Goal: Task Accomplishment & Management: Complete application form

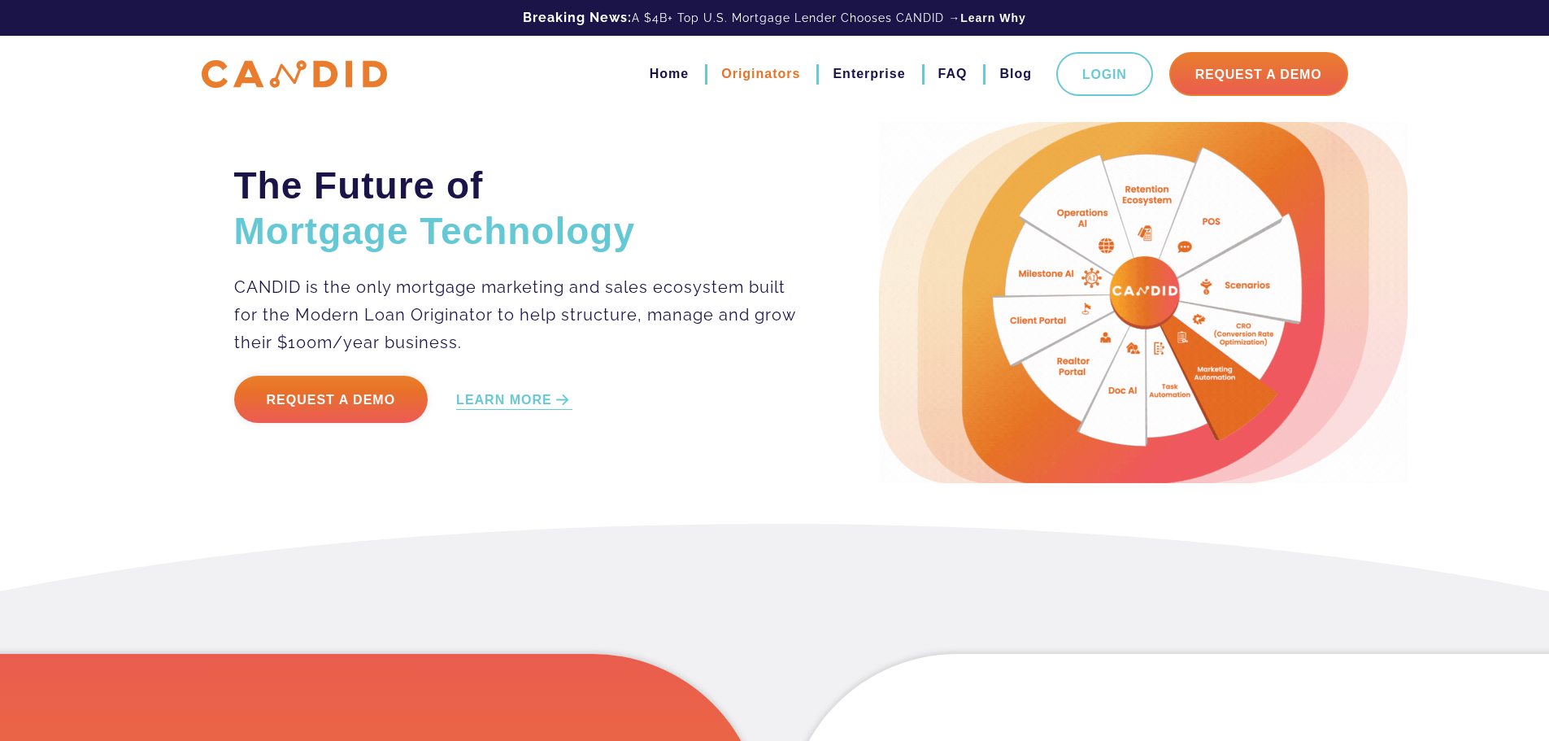
click at [766, 68] on link "Originators" at bounding box center [760, 74] width 79 height 28
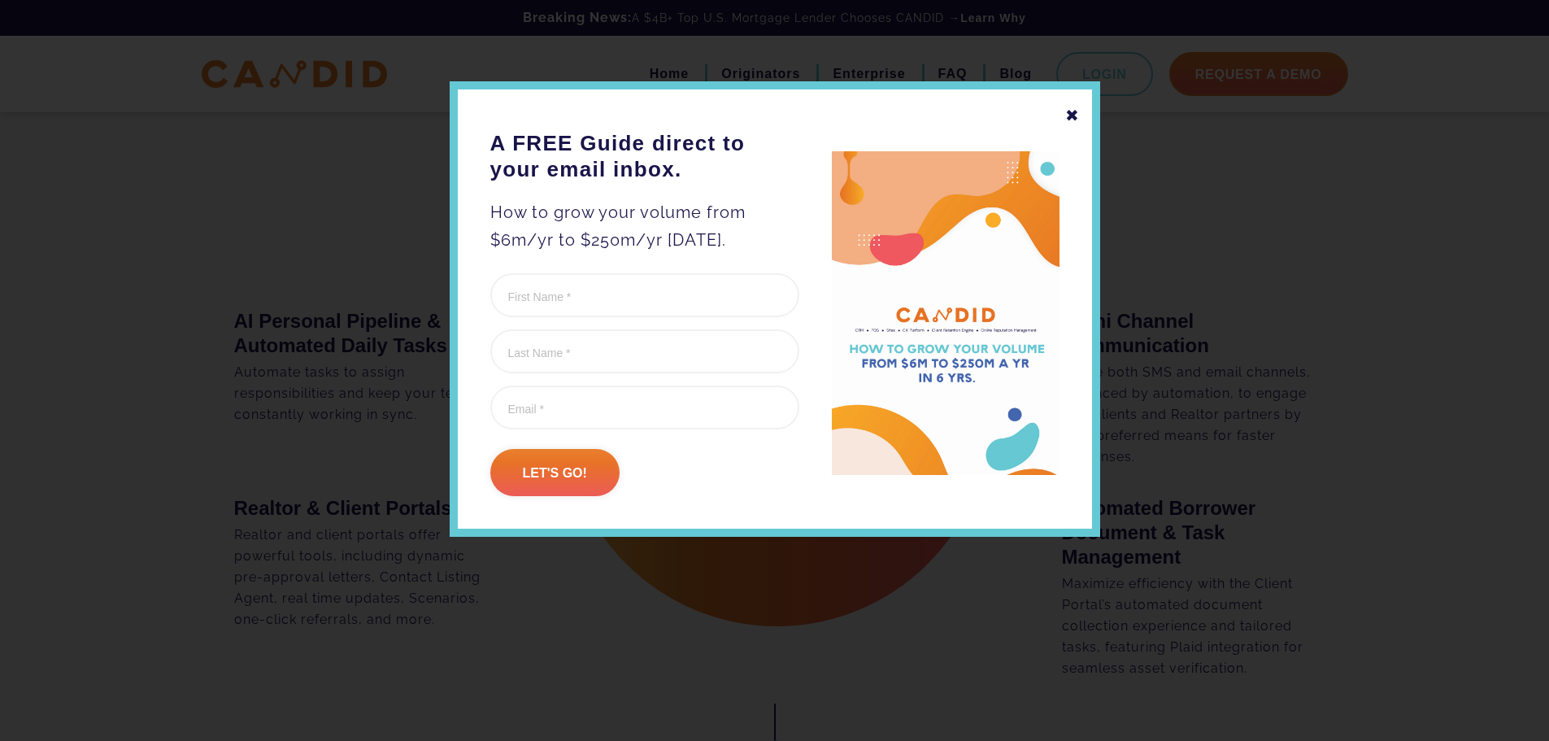
scroll to position [1708, 0]
click at [1076, 116] on div "✖" at bounding box center [1072, 116] width 15 height 28
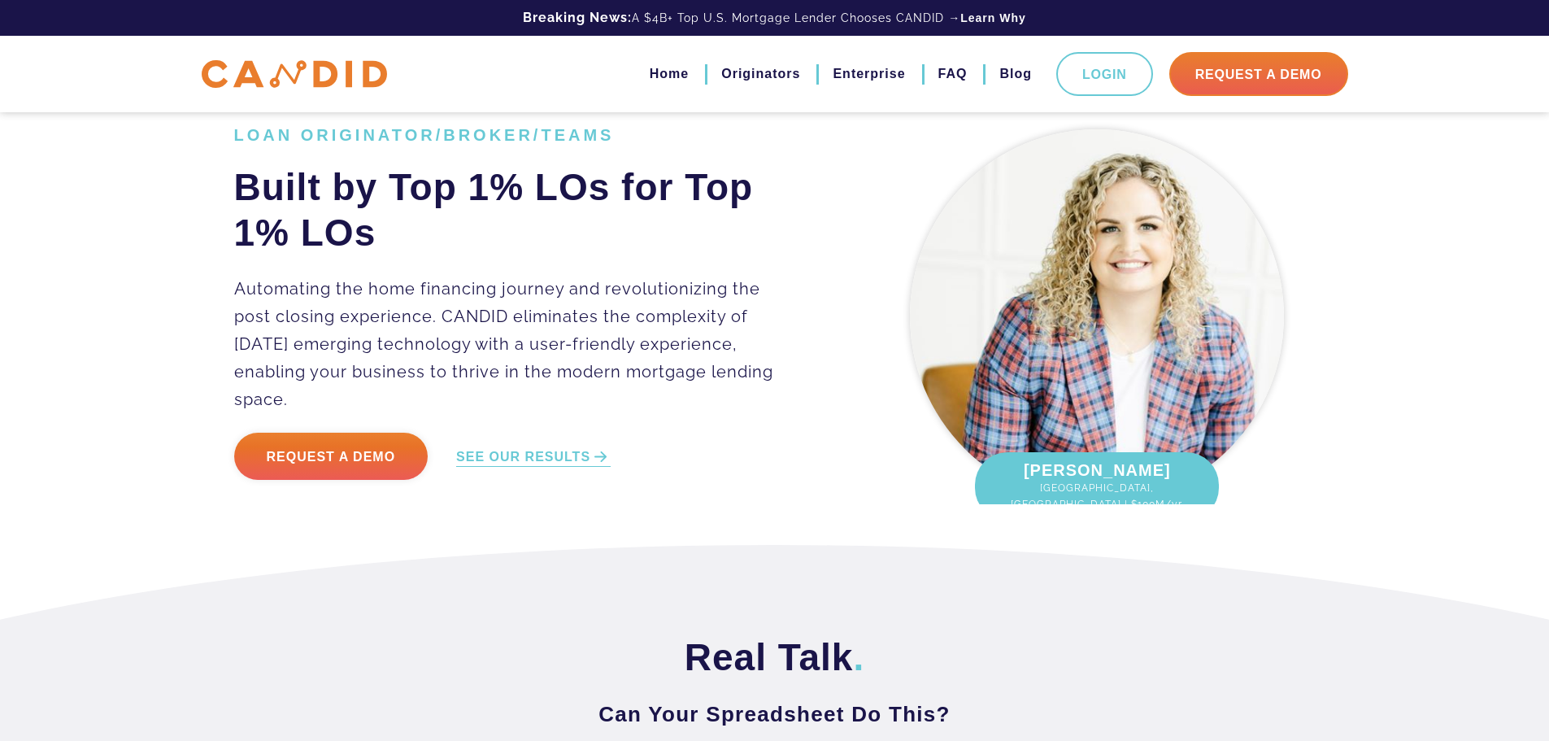
scroll to position [0, 0]
click at [567, 449] on link "SEE OUR RESULTS" at bounding box center [533, 458] width 155 height 19
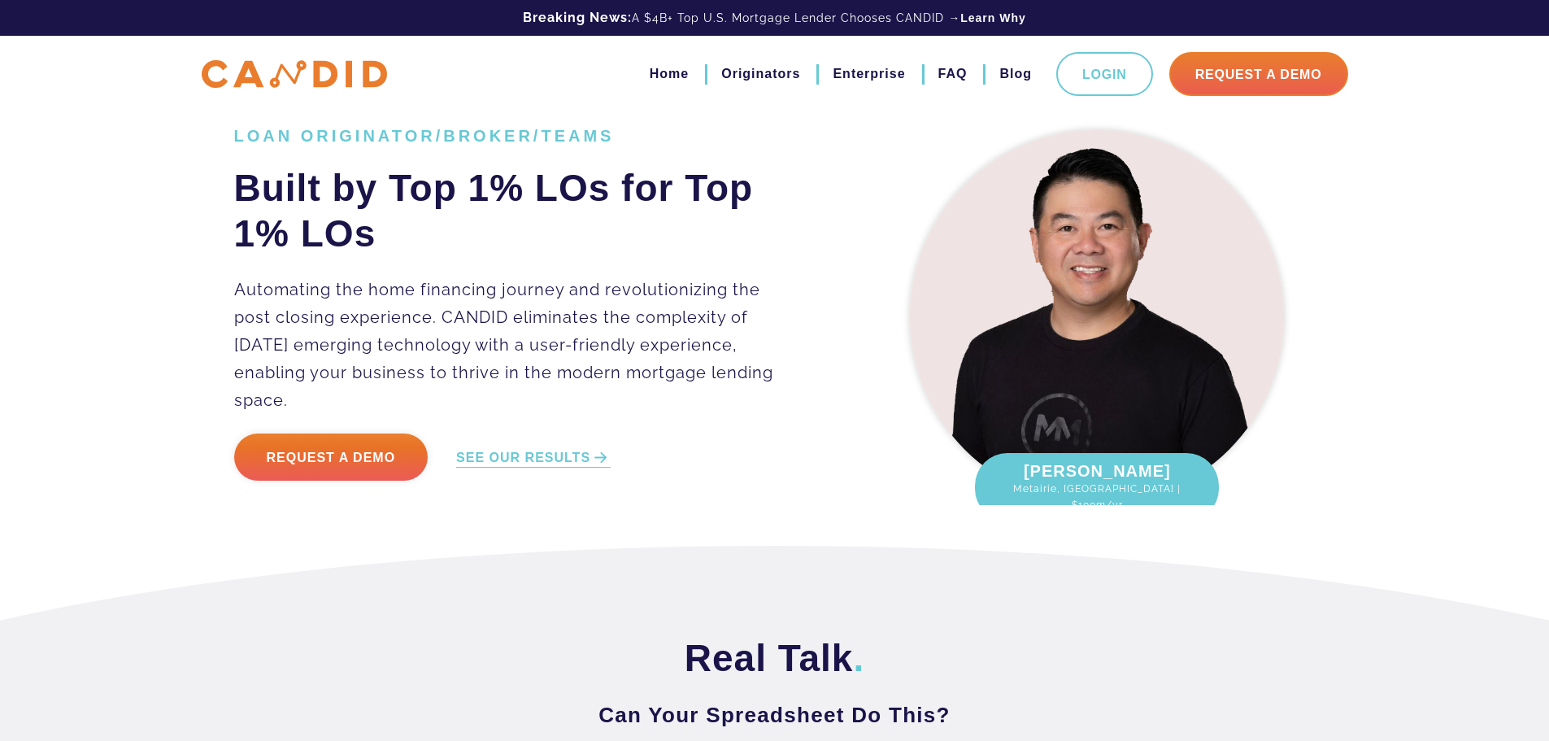
click at [969, 79] on ul "Home Originators Enterprise FAQ Blog Login Request A Demo" at bounding box center [982, 74] width 731 height 44
click at [960, 75] on link "FAQ" at bounding box center [953, 74] width 29 height 28
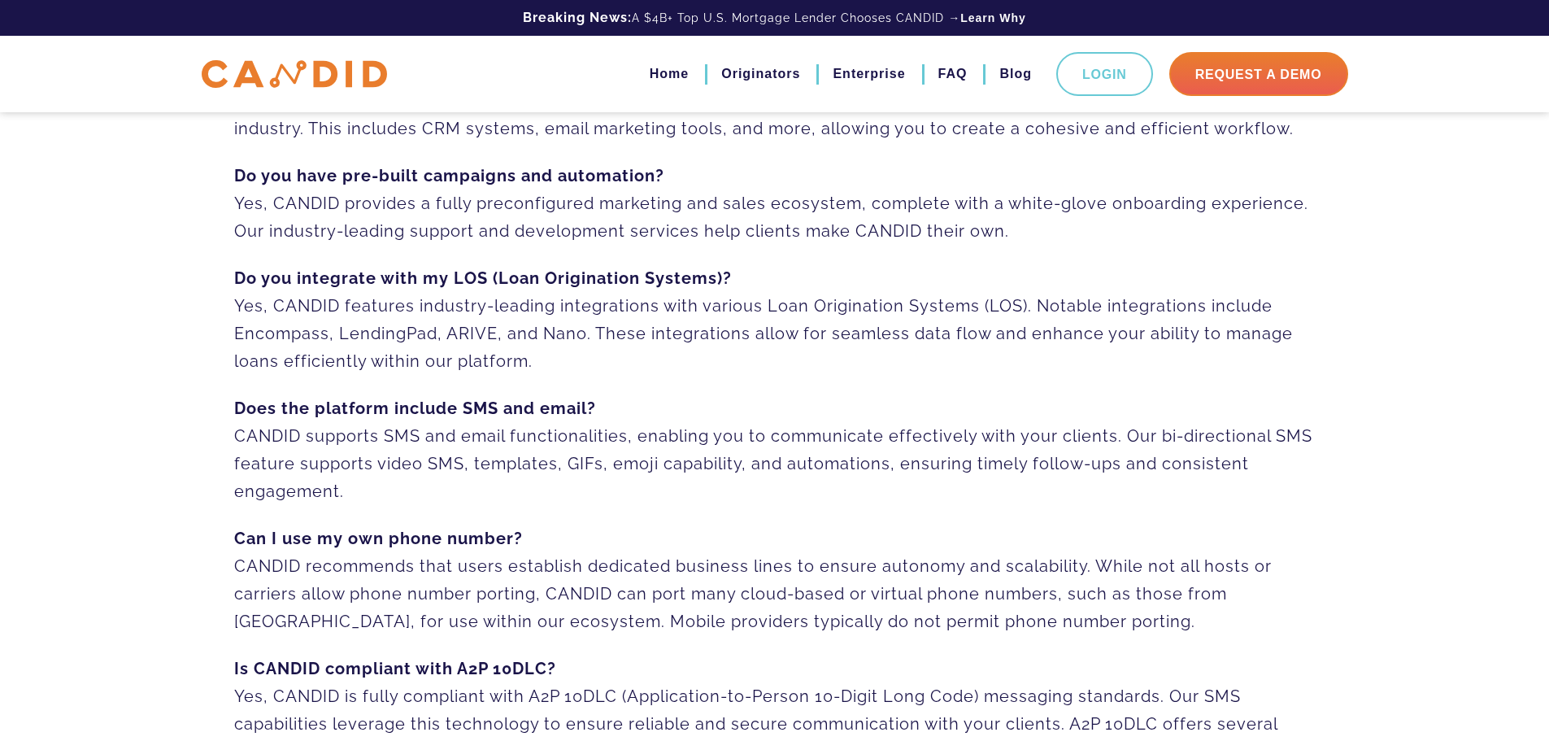
scroll to position [244, 0]
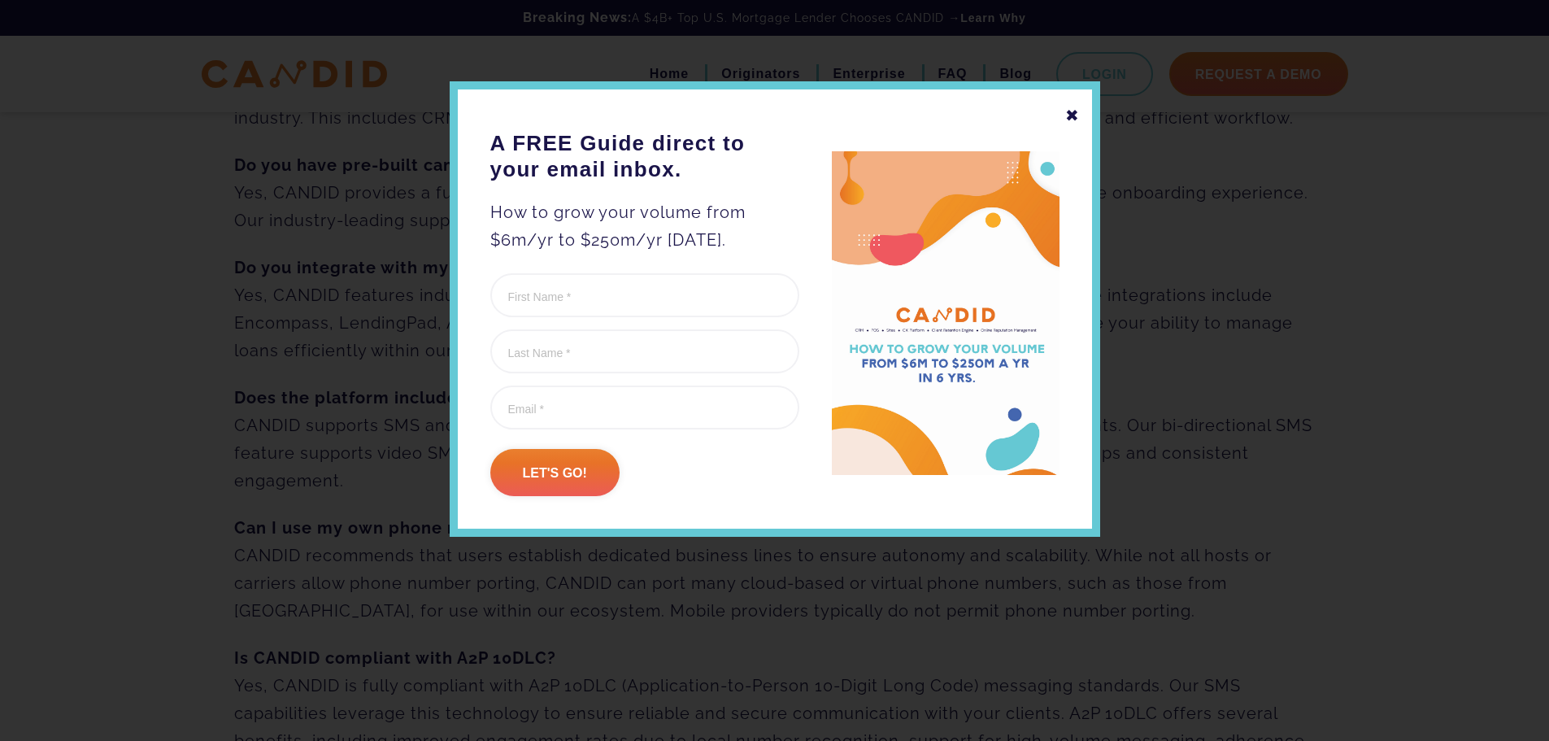
click at [1071, 115] on div "✖" at bounding box center [1072, 116] width 15 height 28
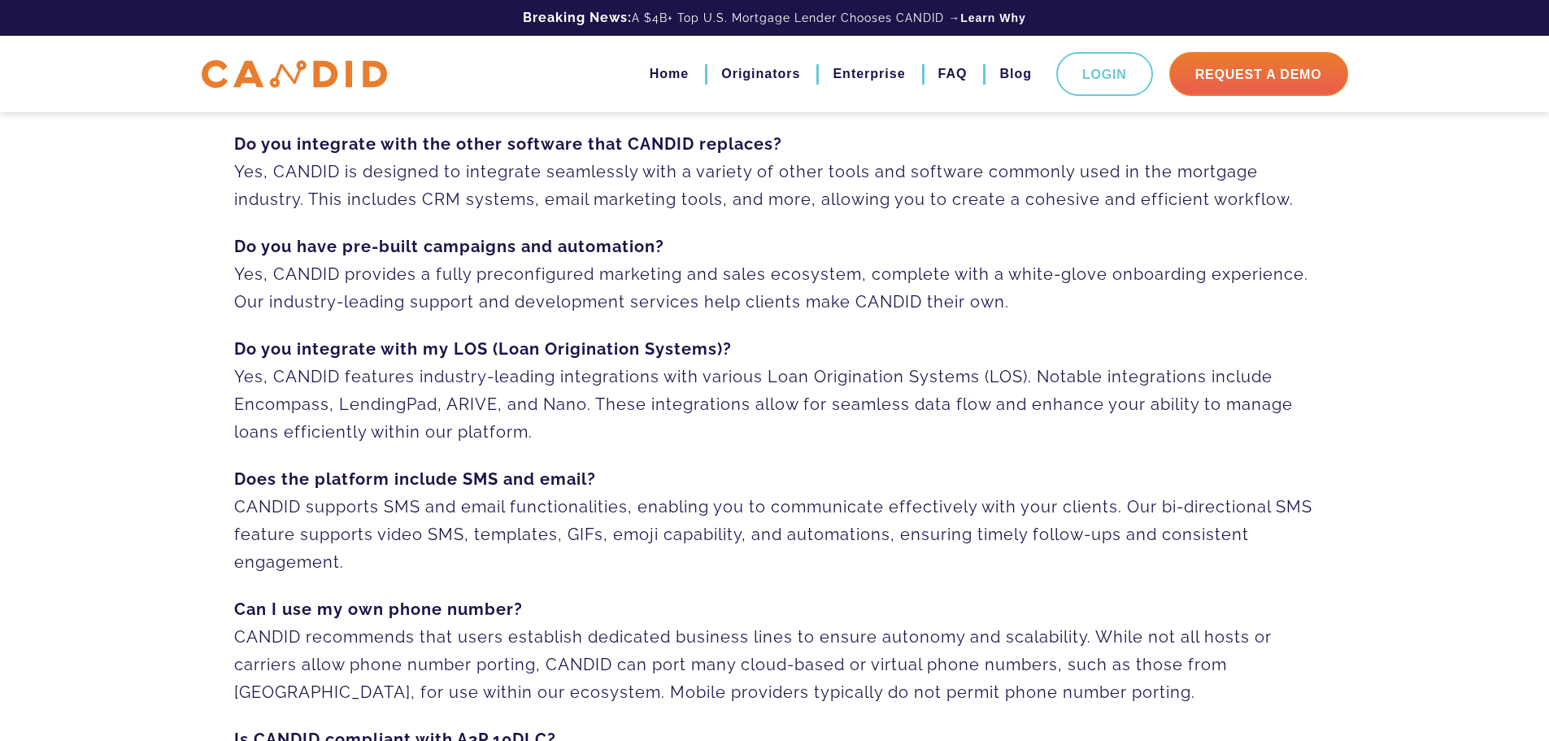
scroll to position [0, 0]
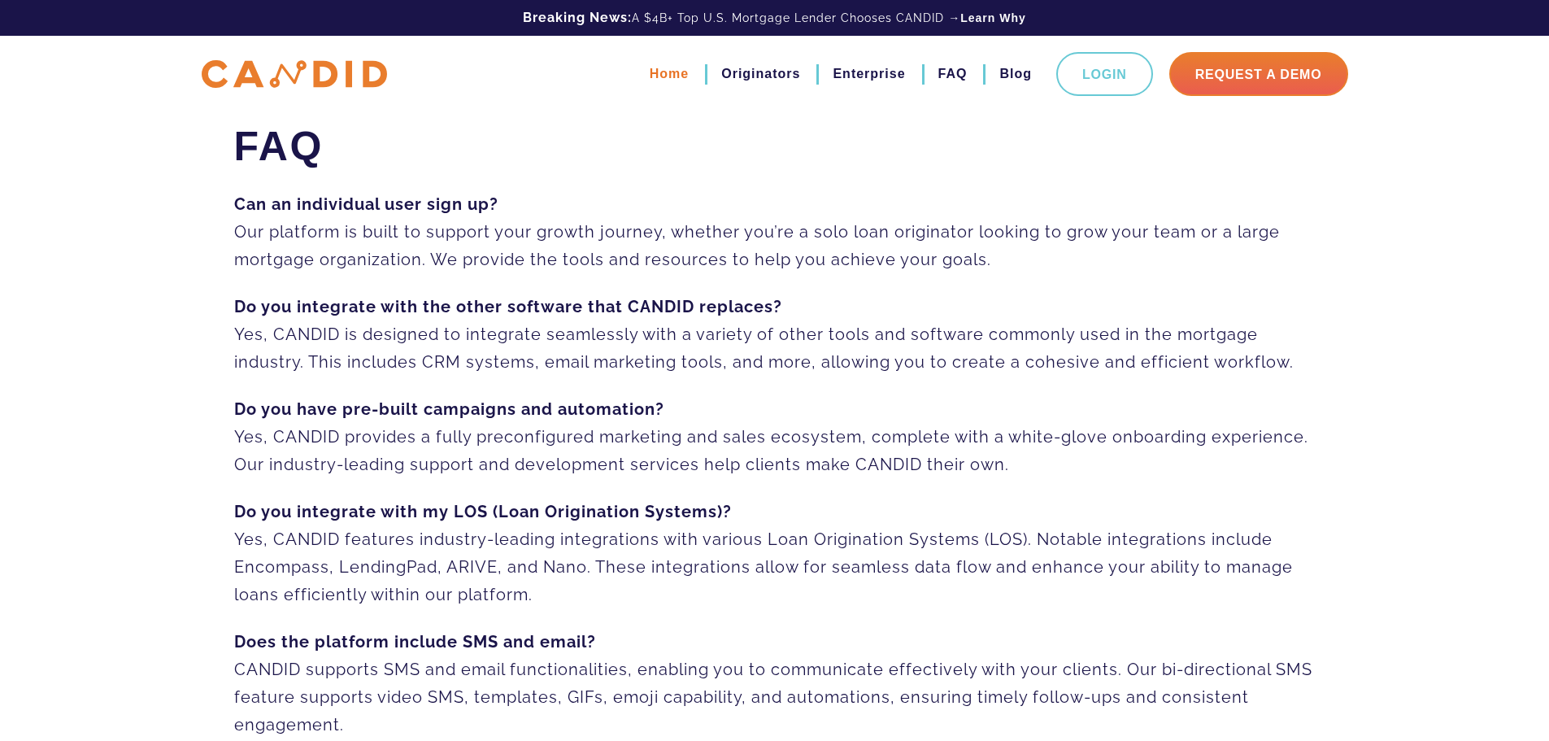
click at [677, 77] on link "Home" at bounding box center [669, 74] width 39 height 28
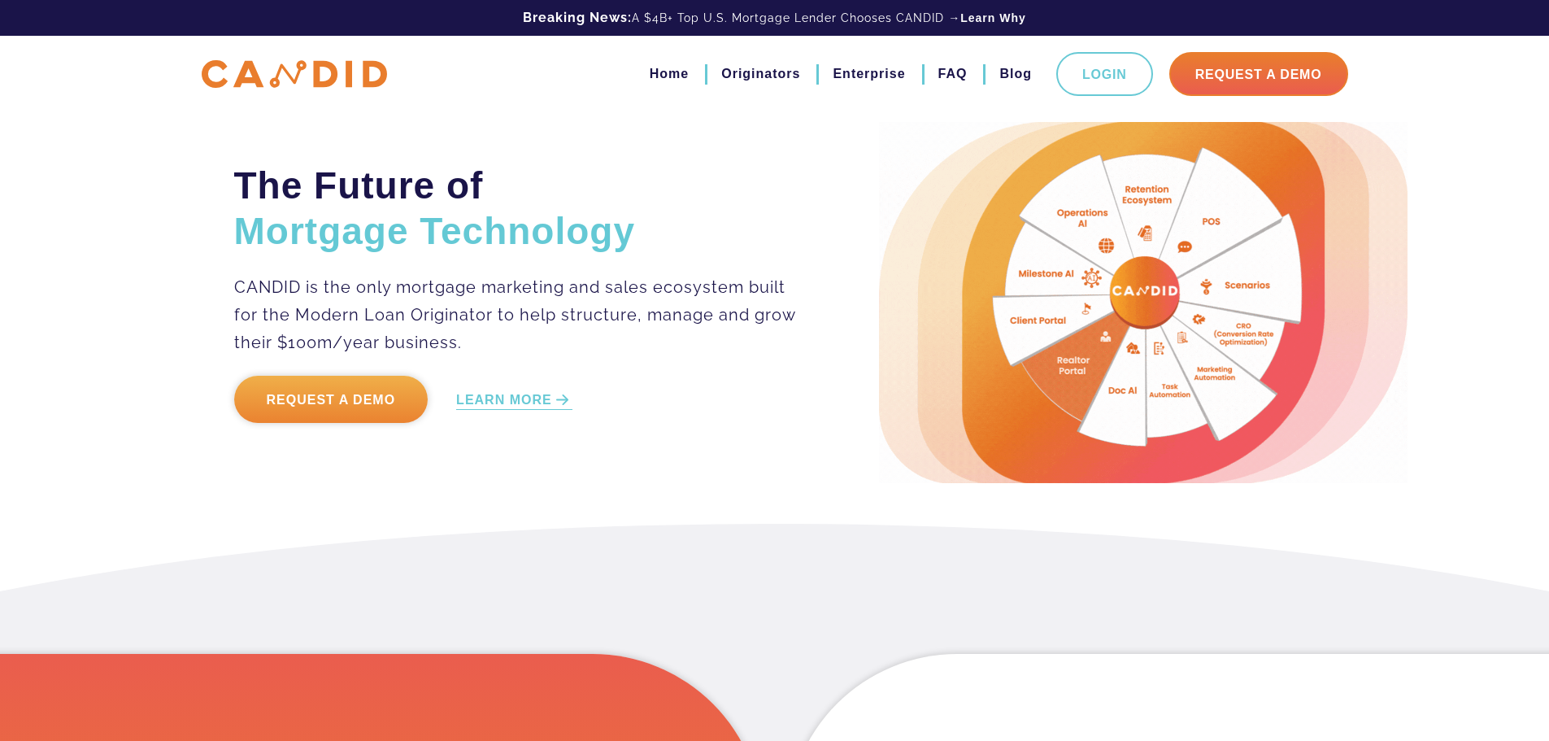
click at [351, 400] on link "Request a Demo" at bounding box center [331, 399] width 194 height 47
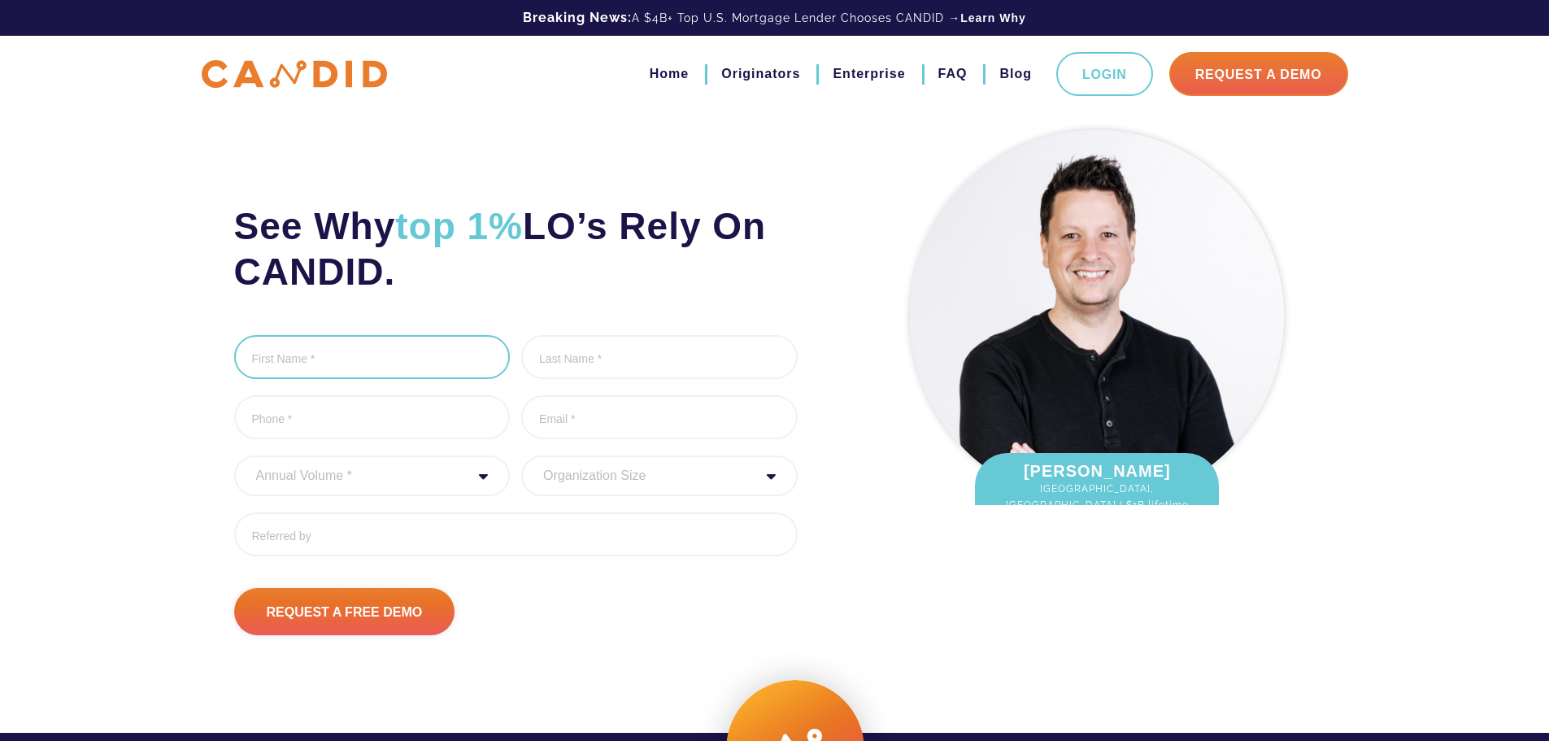
click at [395, 360] on input "First Name *" at bounding box center [372, 357] width 277 height 44
type input "Fabian"
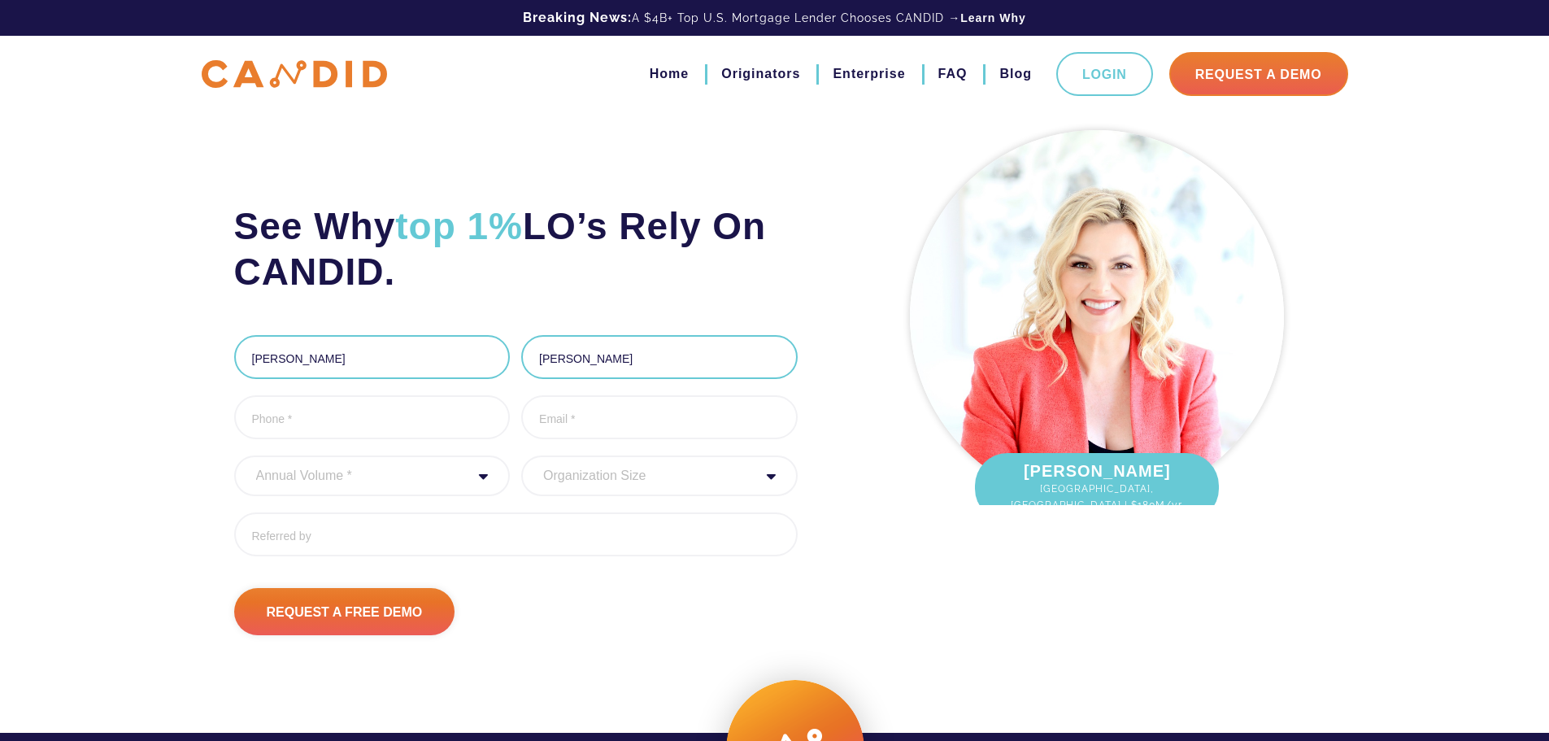
type input "Mahecha"
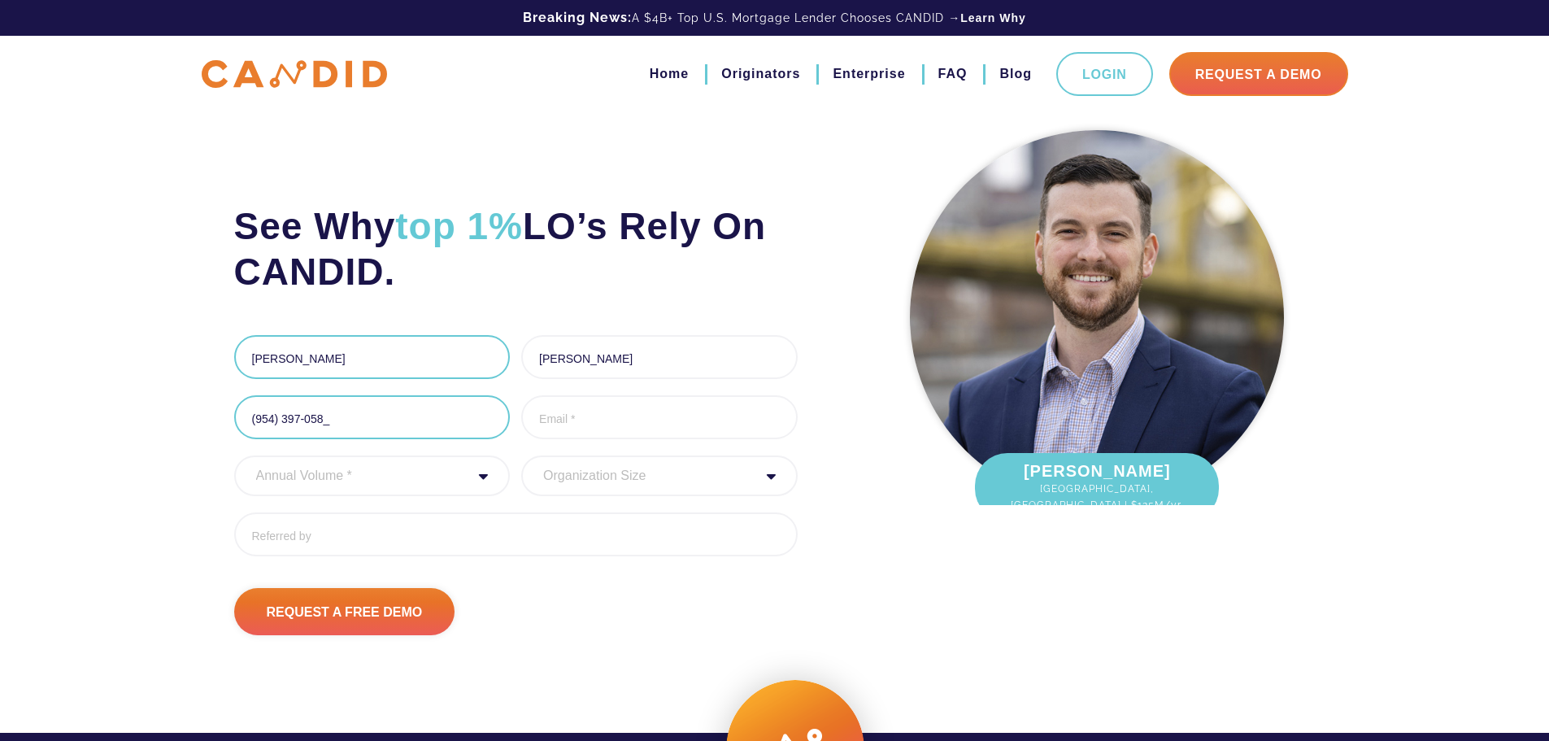
type input "(954) 397-0589"
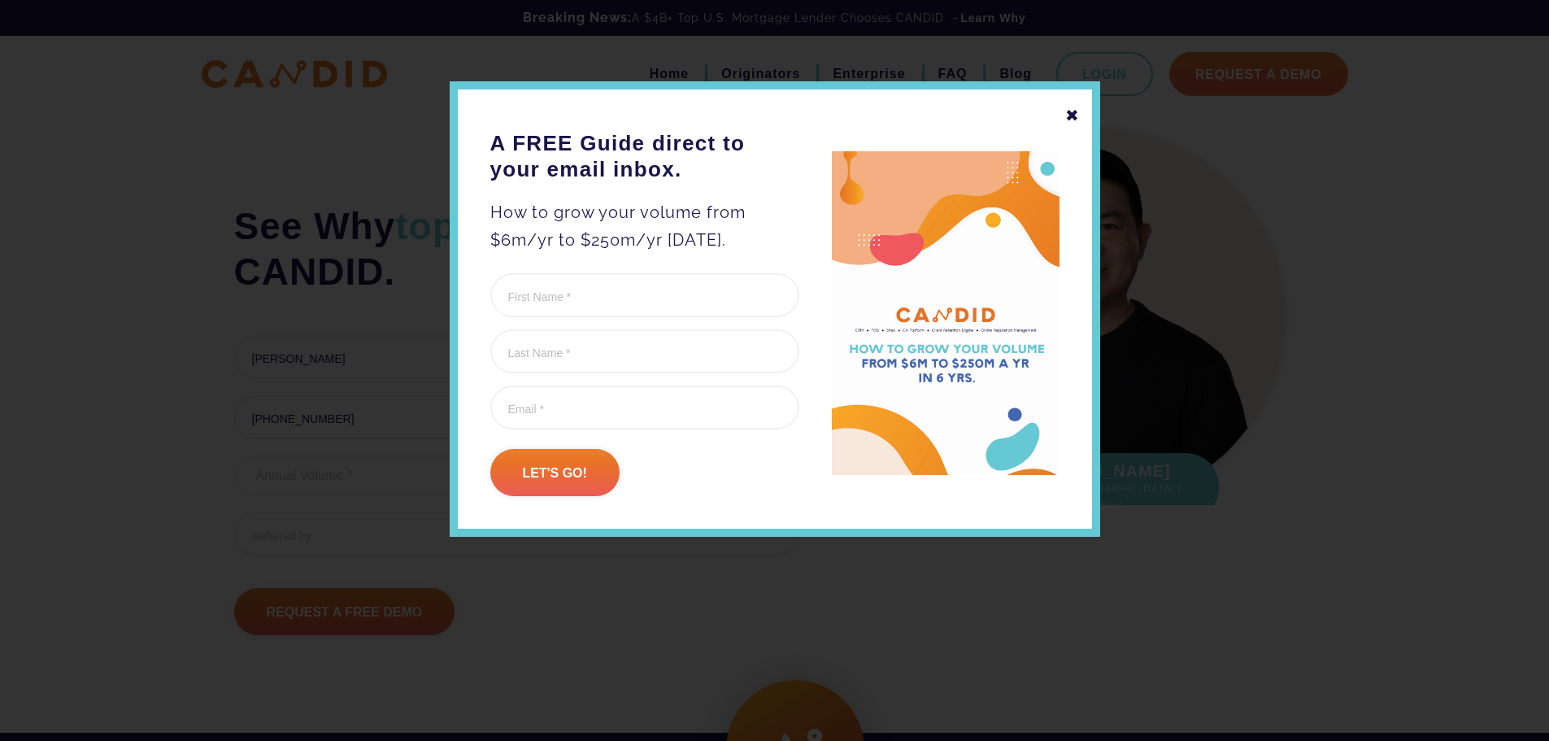
click at [1070, 116] on div "✖" at bounding box center [1072, 116] width 15 height 28
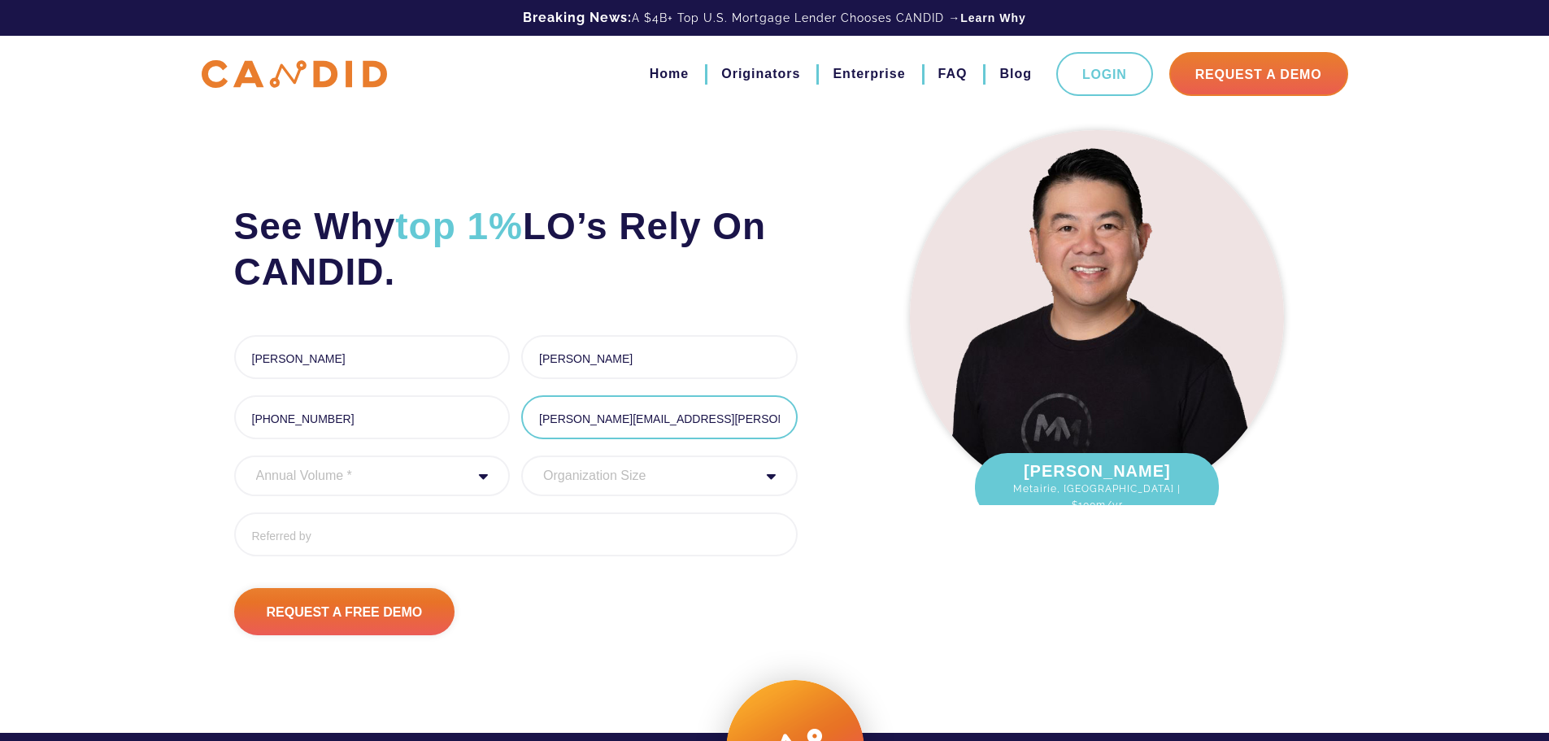
click at [672, 417] on input "fabian.mahecha@ttal.io" at bounding box center [659, 417] width 277 height 44
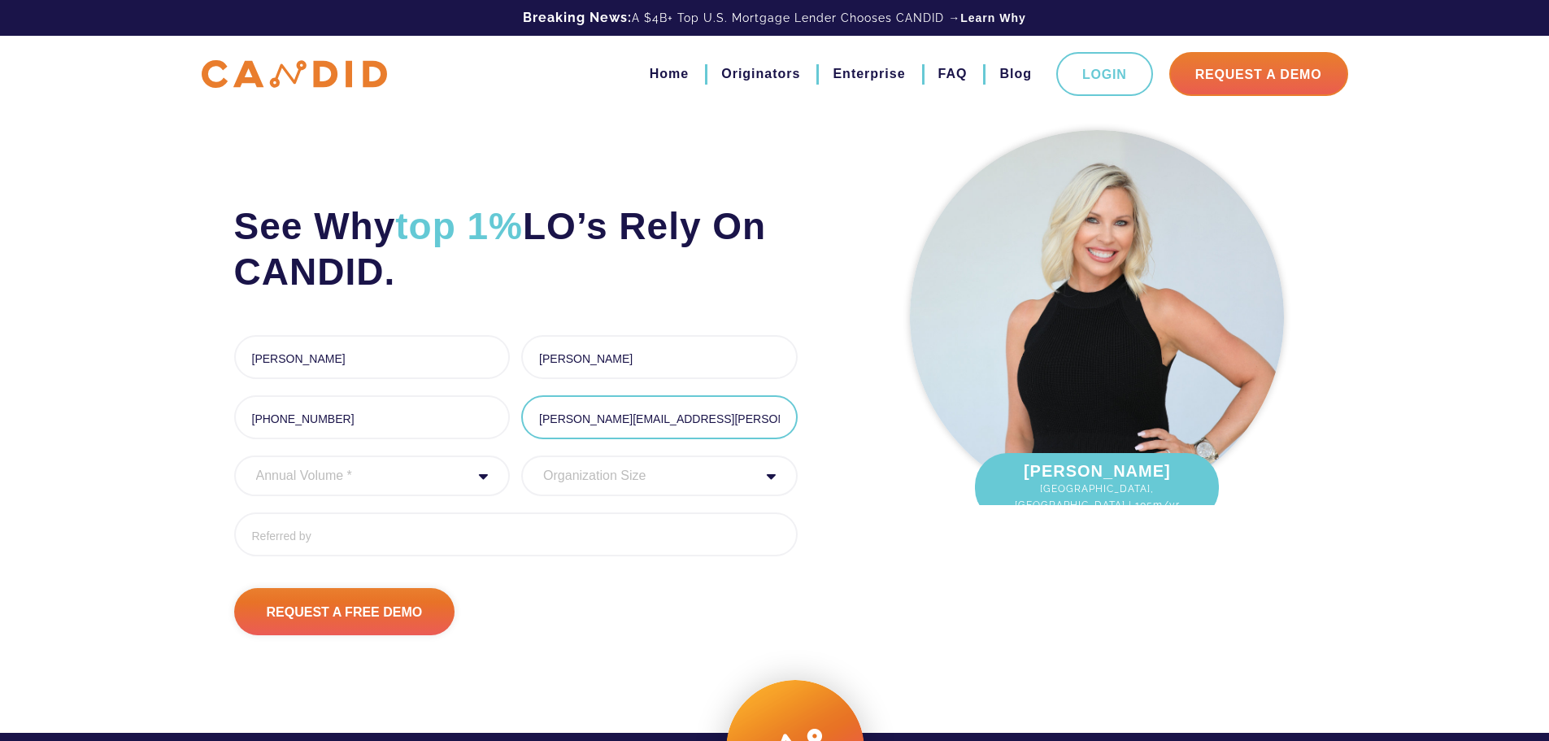
type input "fabian.mahecha@ttal.info"
click at [425, 481] on select "Annual Volume * 0 to 25M 25M to 50M 50M to 75M 75M to 100M 100M to 150M 150M to…" at bounding box center [372, 475] width 277 height 41
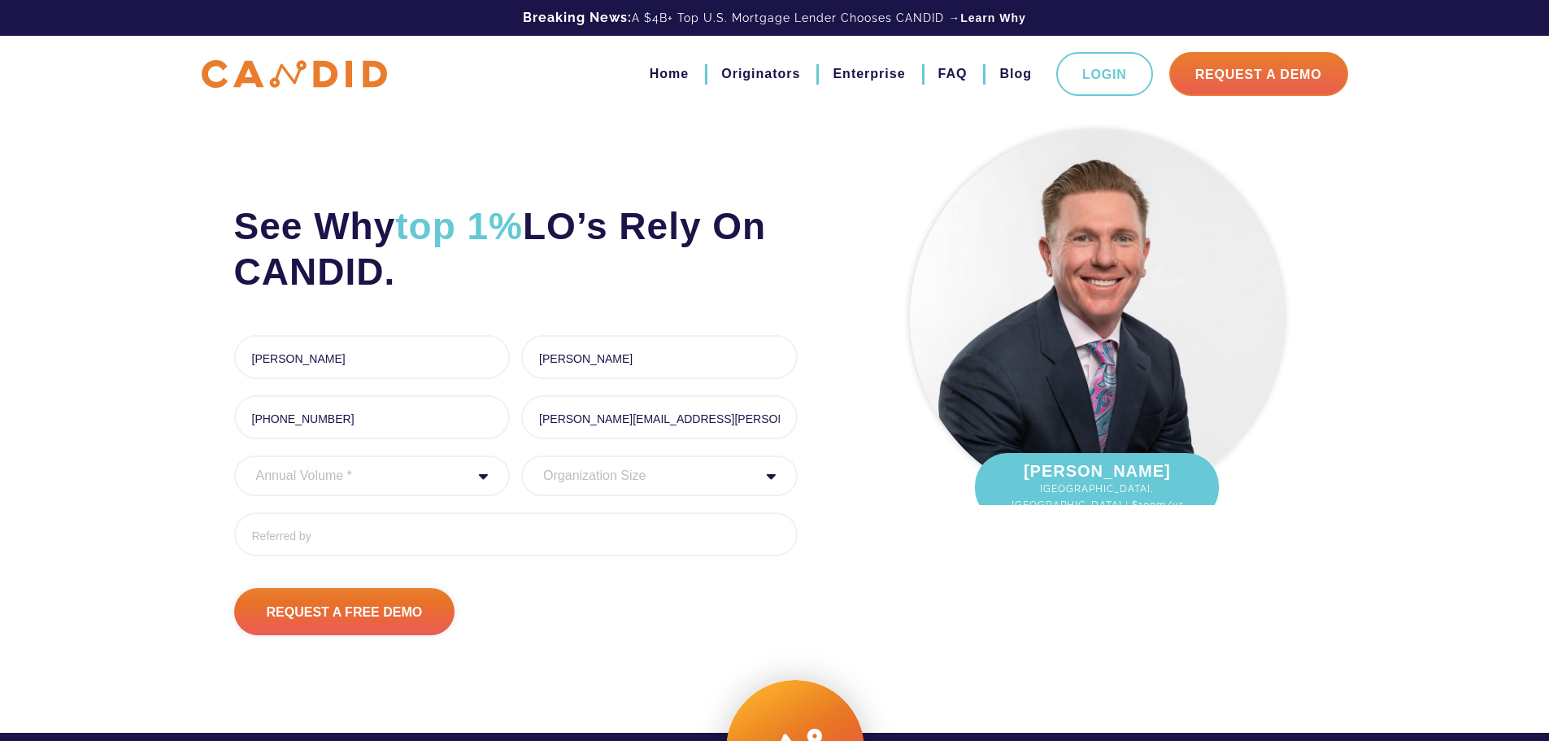
select select "30000000"
click at [234, 455] on select "Annual Volume * 0 to 25M 25M to 50M 50M to 75M 75M to 100M 100M to 150M 150M to…" at bounding box center [372, 475] width 277 height 41
click at [578, 474] on select "Organization Size 1 - 10 11 - 50 51 - 100 101 - 200 201 - 300 300 - 500 501+" at bounding box center [659, 475] width 277 height 41
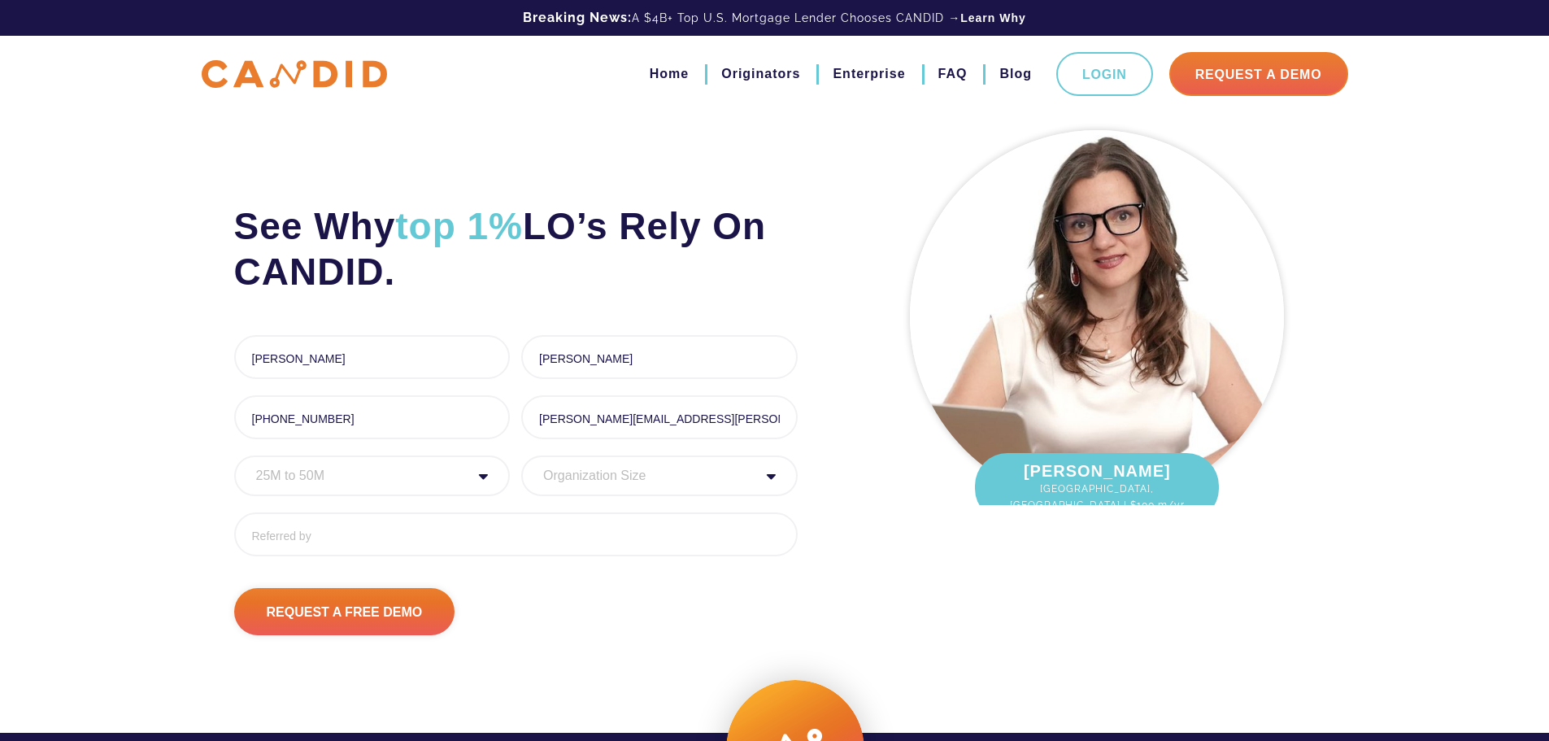
select select "11 - 50"
click at [521, 455] on select "Organization Size 1 - 10 11 - 50 51 - 100 101 - 200 201 - 300 300 - 500 501+" at bounding box center [659, 475] width 277 height 41
click at [473, 530] on input "Referred By" at bounding box center [516, 534] width 564 height 44
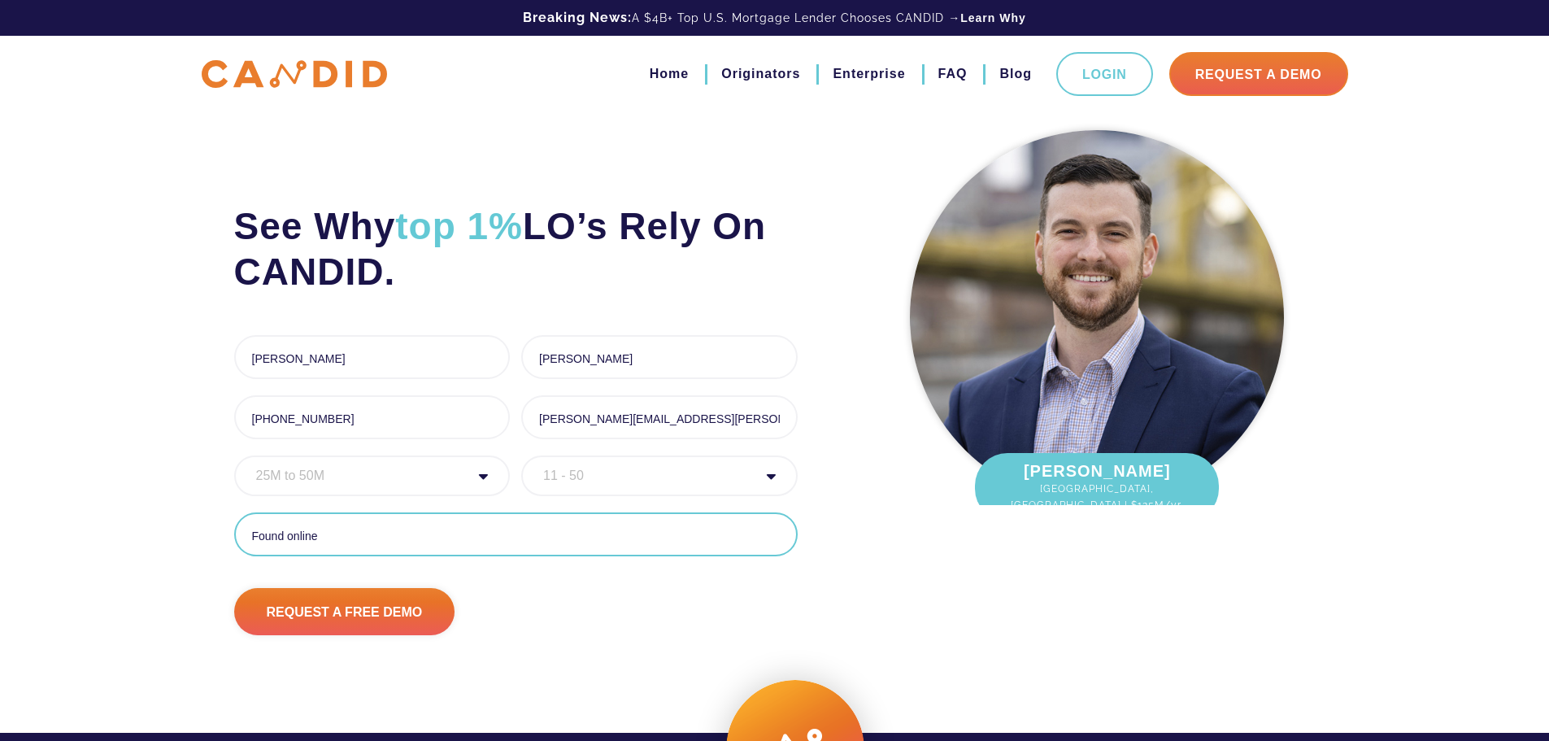
type input "Found online"
click at [420, 473] on select "Annual Volume * 0 to 25M 25M to 50M 50M to 75M 75M to 100M 100M to 150M 150M to…" at bounding box center [372, 475] width 277 height 41
click at [595, 606] on div "Request A Free Demo" at bounding box center [516, 611] width 564 height 47
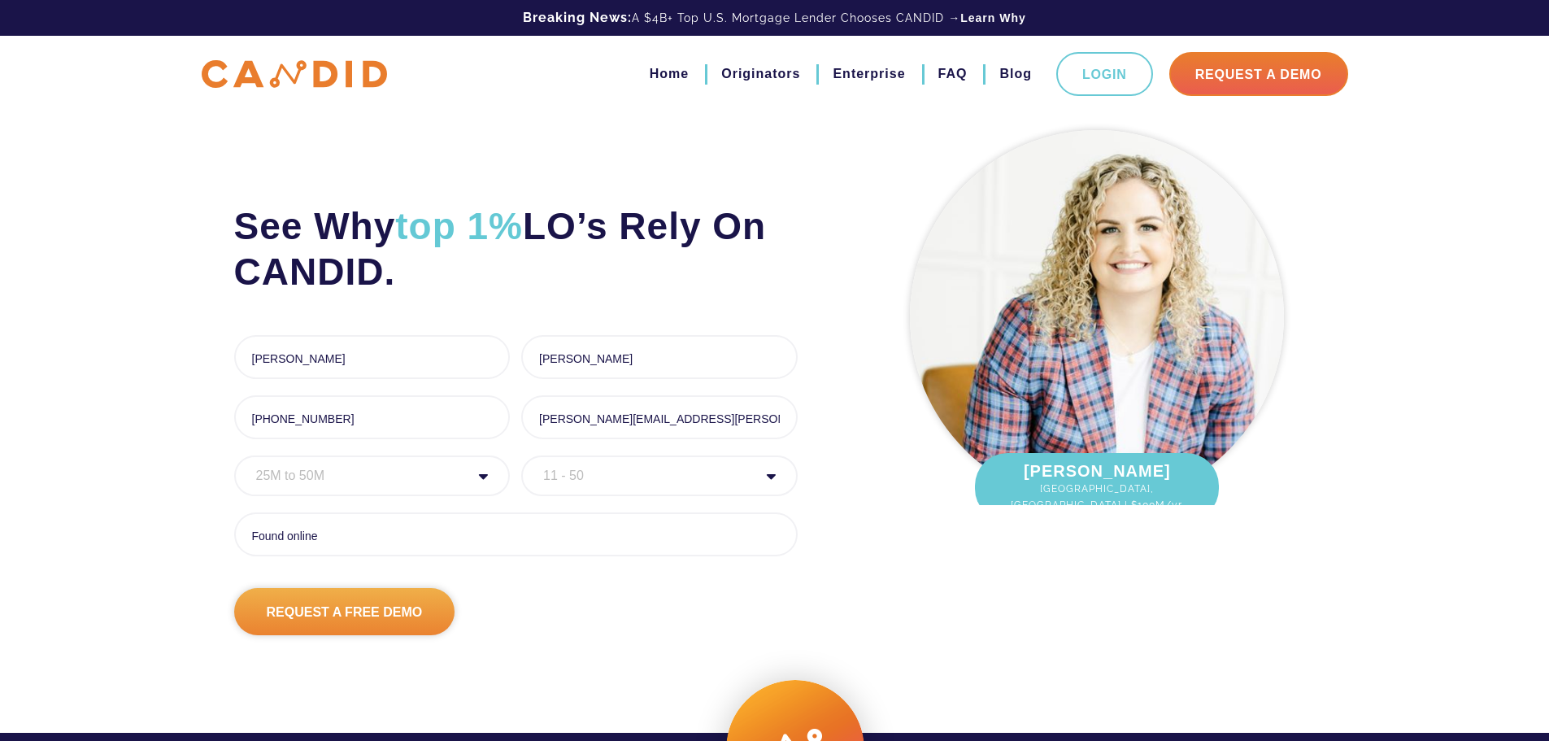
click at [354, 603] on input "Request A Free Demo" at bounding box center [344, 611] width 221 height 47
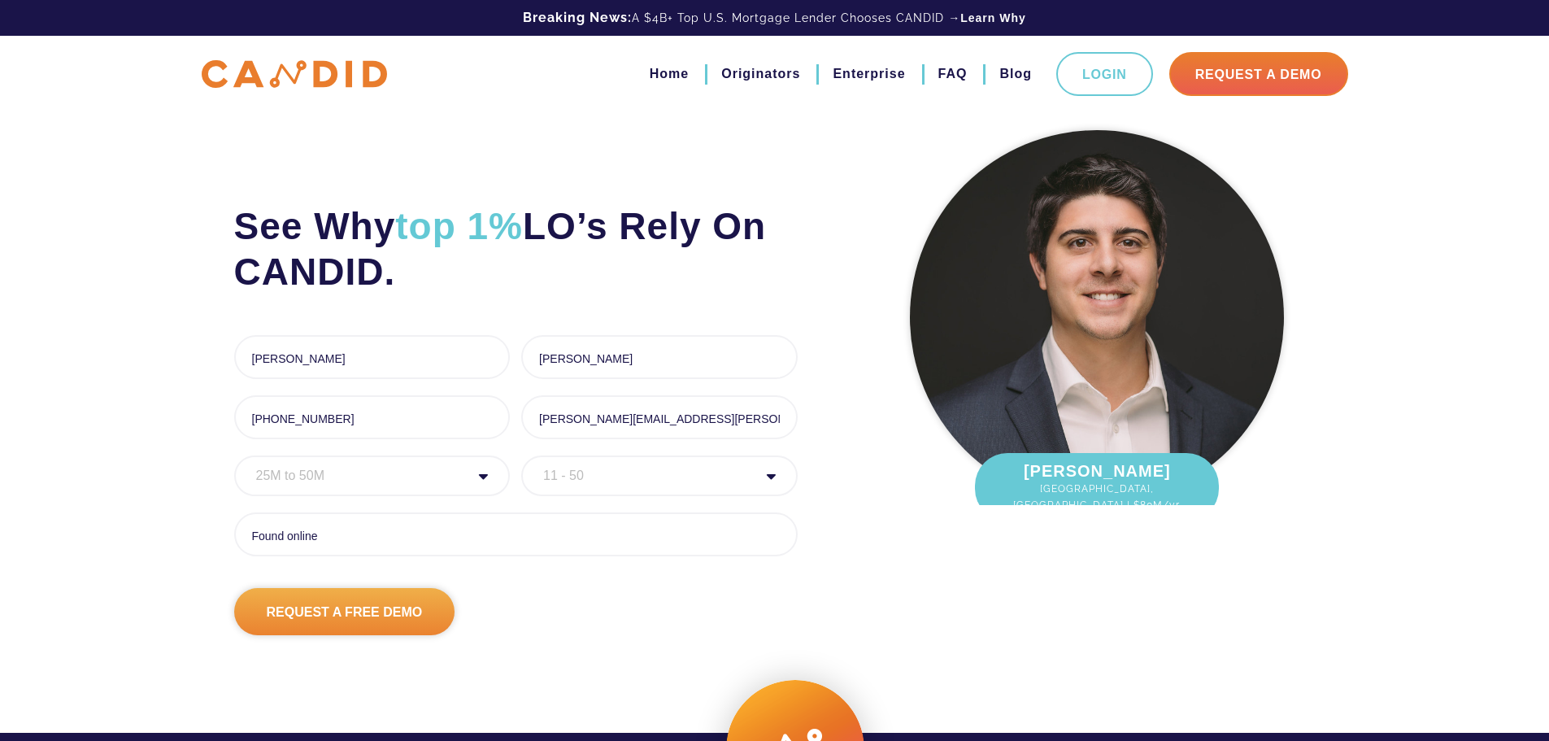
click at [412, 612] on input "Request A Free Demo" at bounding box center [344, 611] width 221 height 47
click at [611, 475] on select "Organization Size 1 - 10 11 - 50 51 - 100 101 - 200 201 - 300 300 - 500 501+" at bounding box center [659, 475] width 277 height 41
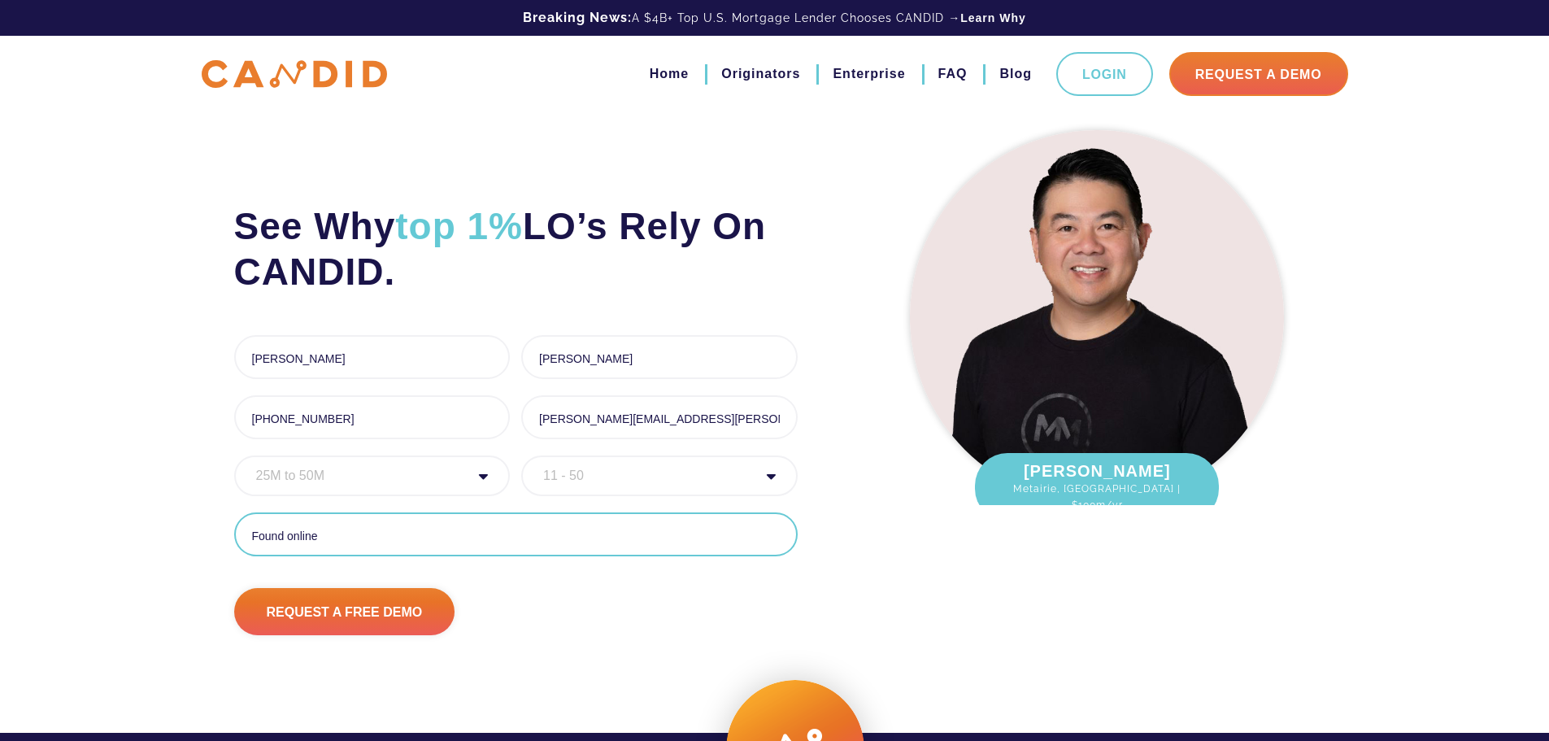
click at [454, 538] on input "Found online" at bounding box center [516, 534] width 564 height 44
click at [132, 311] on div "See Why top 1% LO’s Rely On CANDID. First Name * Fabian 6 of 1000 max character…" at bounding box center [774, 338] width 1549 height 676
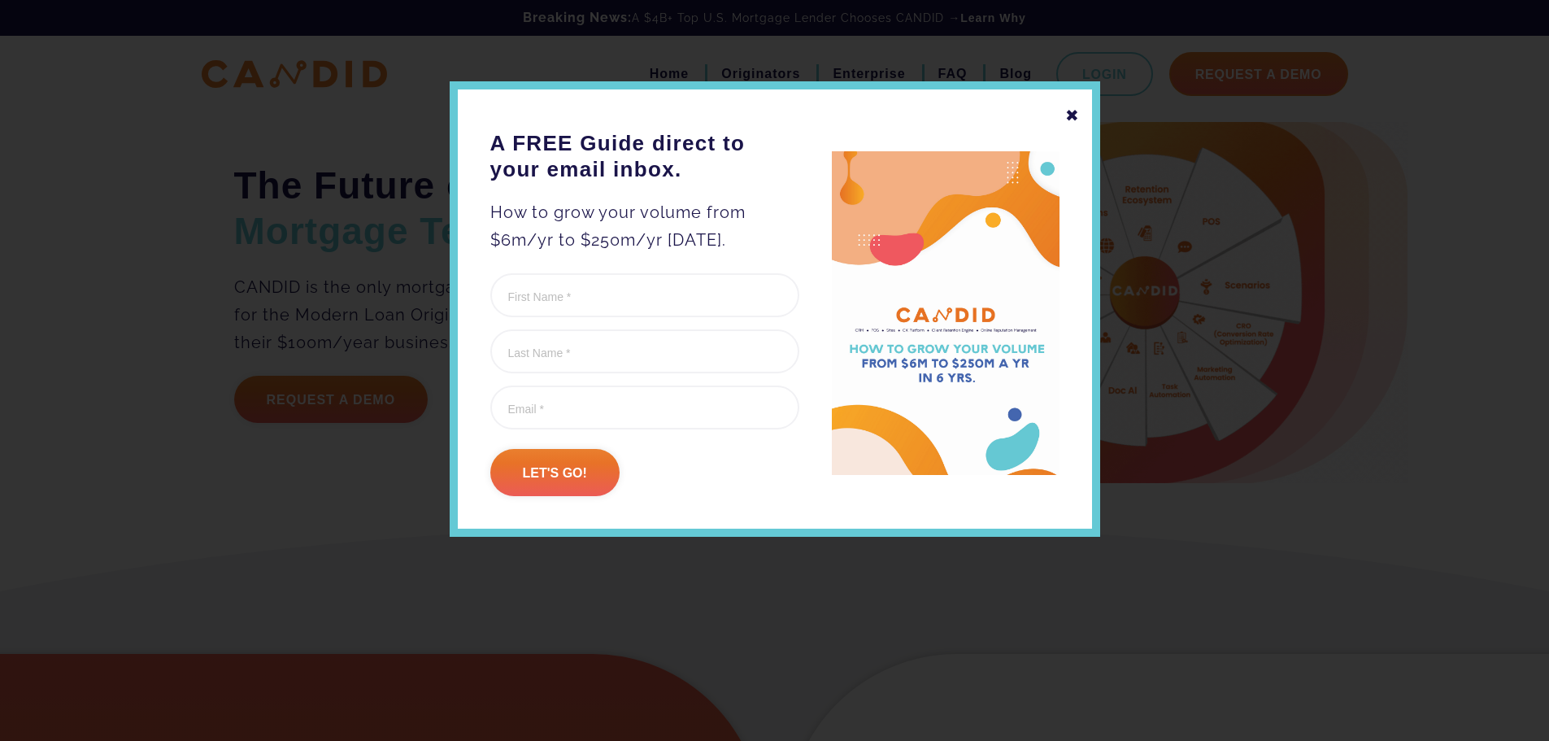
click at [1076, 107] on div "✖" at bounding box center [1072, 116] width 15 height 28
